Goal: Navigation & Orientation: Find specific page/section

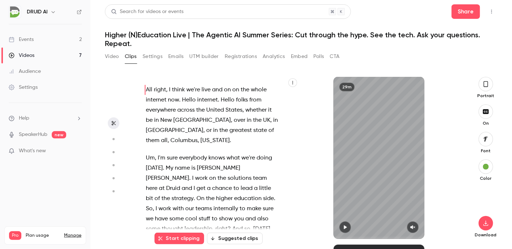
click at [38, 43] on link "Events 2" at bounding box center [45, 39] width 91 height 16
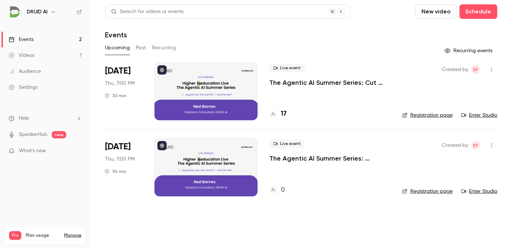
click at [37, 41] on link "Events 2" at bounding box center [45, 39] width 91 height 16
click at [276, 221] on main "Search for videos or events New video Schedule Events Upcoming Past Recurring R…" at bounding box center [302, 124] width 422 height 249
click at [478, 117] on link "Enter Studio" at bounding box center [480, 115] width 36 height 7
